Goal: Task Accomplishment & Management: Manage account settings

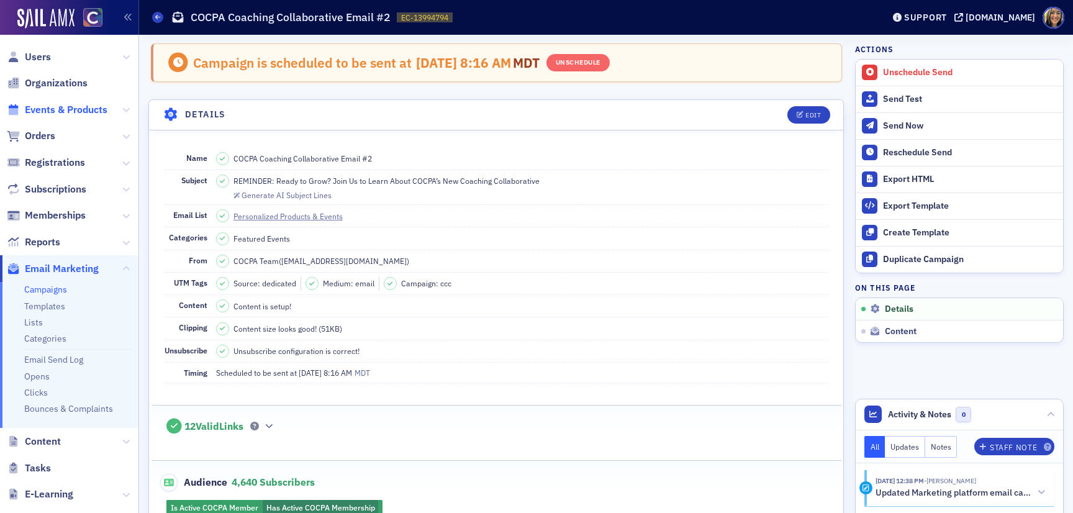
click at [43, 108] on span "Events & Products" at bounding box center [66, 110] width 83 height 14
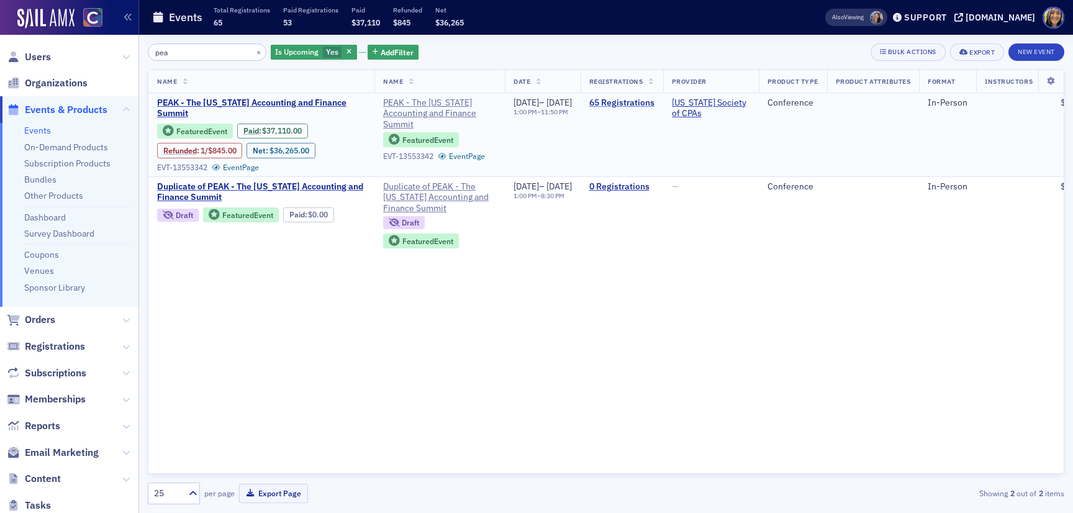
type input "pea"
click at [655, 100] on link "65 Registrations" at bounding box center [621, 103] width 65 height 11
